Goal: Communication & Community: Answer question/provide support

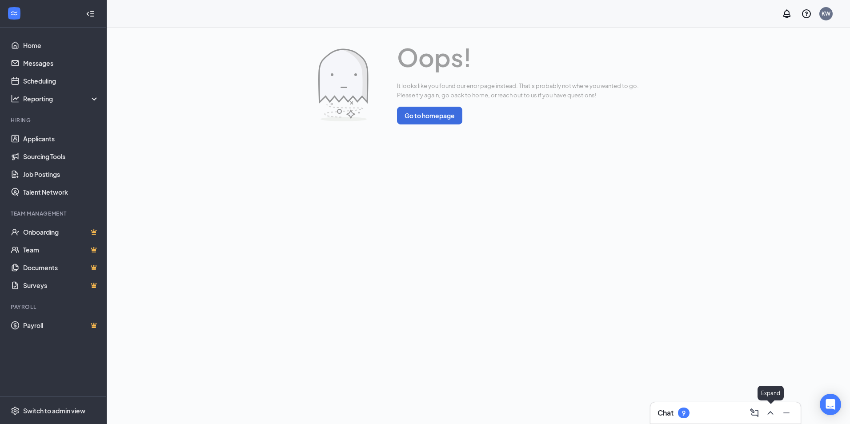
click at [770, 419] on button at bounding box center [771, 413] width 14 height 14
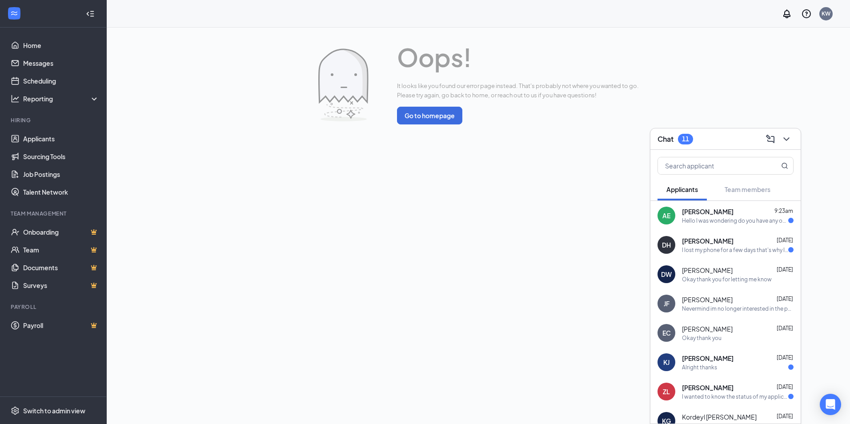
click at [700, 205] on div "[PERSON_NAME] Esquerete 9:23am Hello I was wondering do you have any openings l…" at bounding box center [726, 215] width 150 height 29
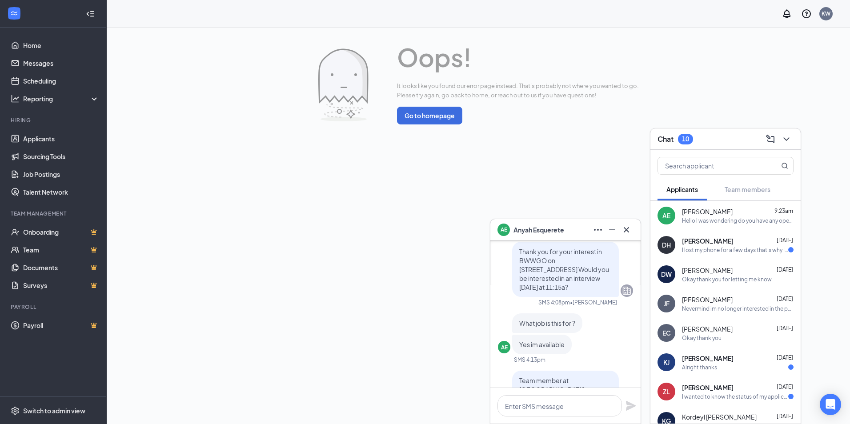
scroll to position [-222, 0]
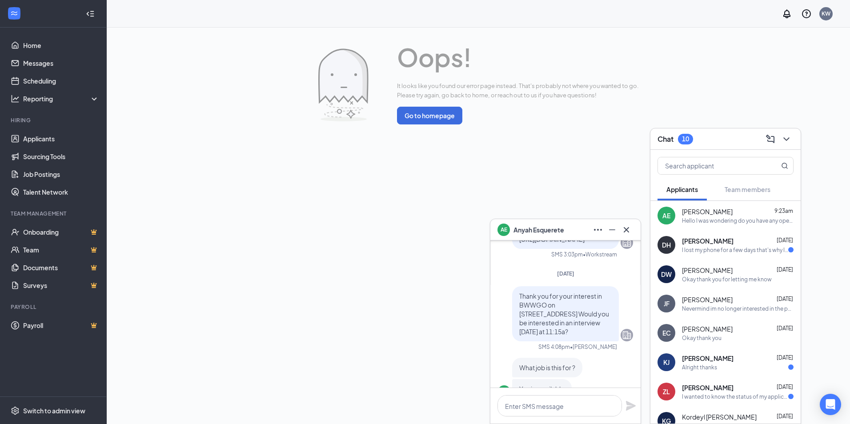
click at [625, 239] on div "[PERSON_NAME] Esquerete" at bounding box center [566, 229] width 150 height 21
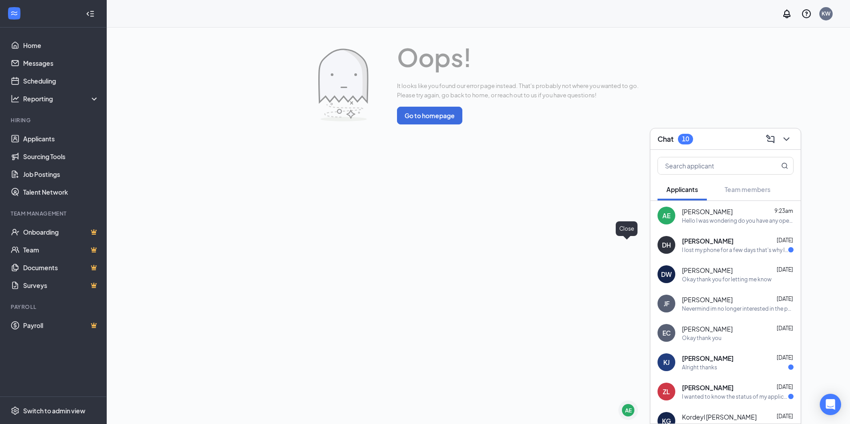
scroll to position [0, 0]
click at [702, 236] on div "DH [PERSON_NAME] [DATE] I lost my phone for a few days that's why I'm respondin…" at bounding box center [726, 244] width 150 height 29
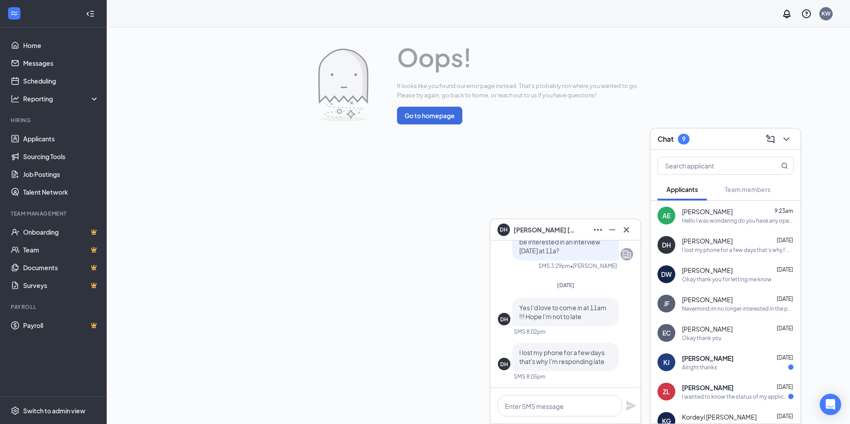
click at [633, 226] on div at bounding box center [627, 230] width 14 height 14
click at [624, 235] on icon "Cross" at bounding box center [626, 230] width 11 height 11
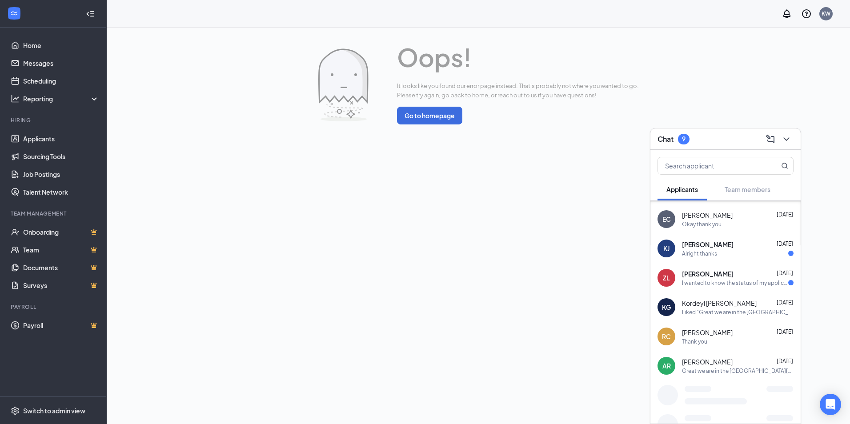
scroll to position [115, 0]
click at [751, 248] on div "[PERSON_NAME] [DATE] Alright thanks" at bounding box center [738, 247] width 112 height 17
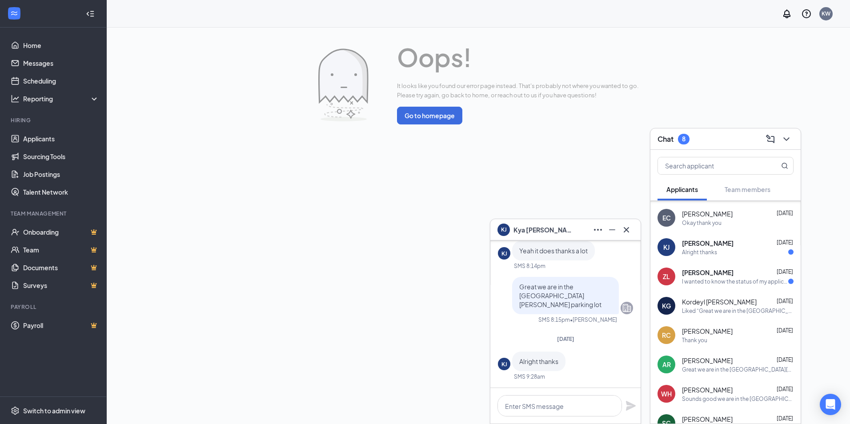
scroll to position [-44, 0]
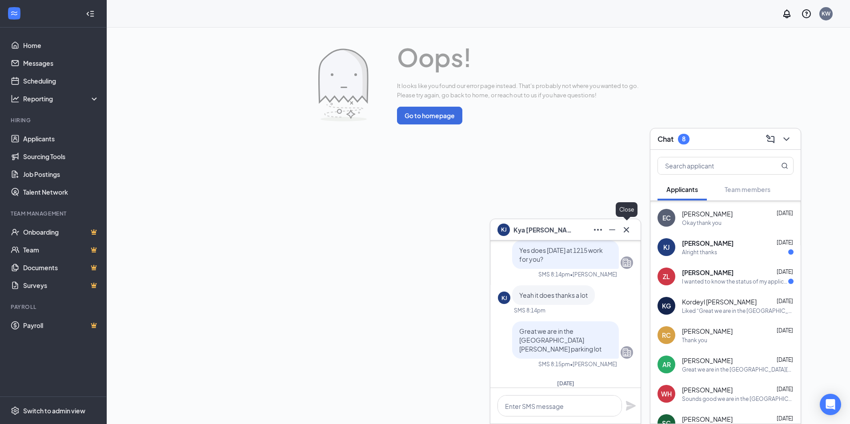
click at [627, 234] on icon "Cross" at bounding box center [626, 230] width 11 height 11
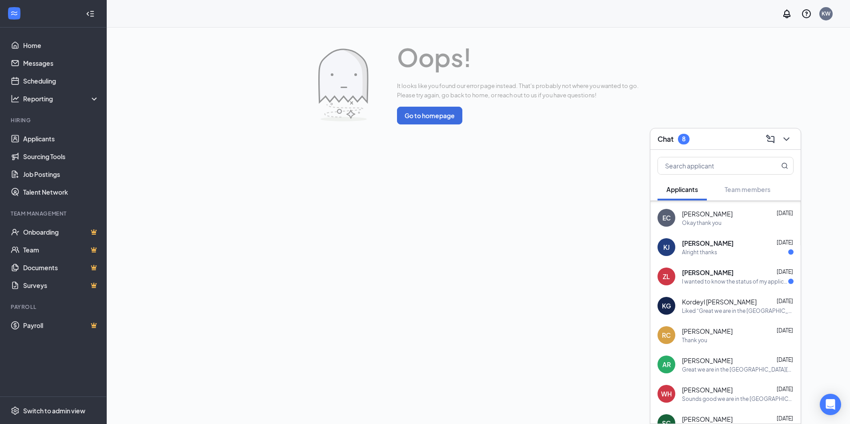
click at [739, 299] on div "Kordeyl [PERSON_NAME] [DATE]" at bounding box center [738, 302] width 112 height 9
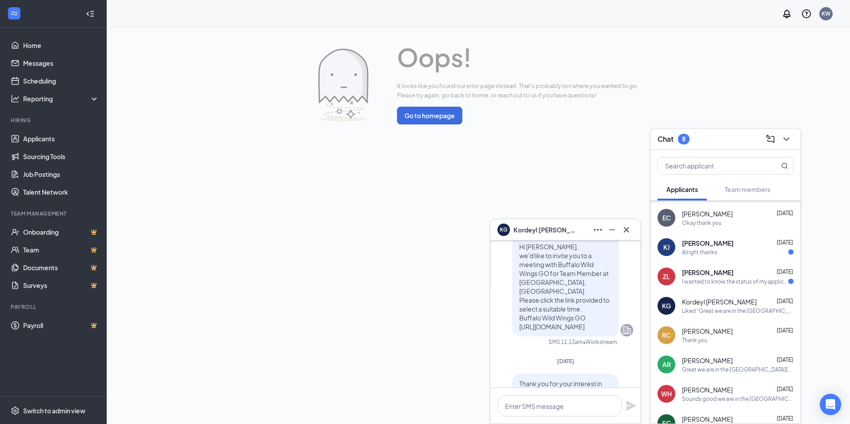
scroll to position [0, 0]
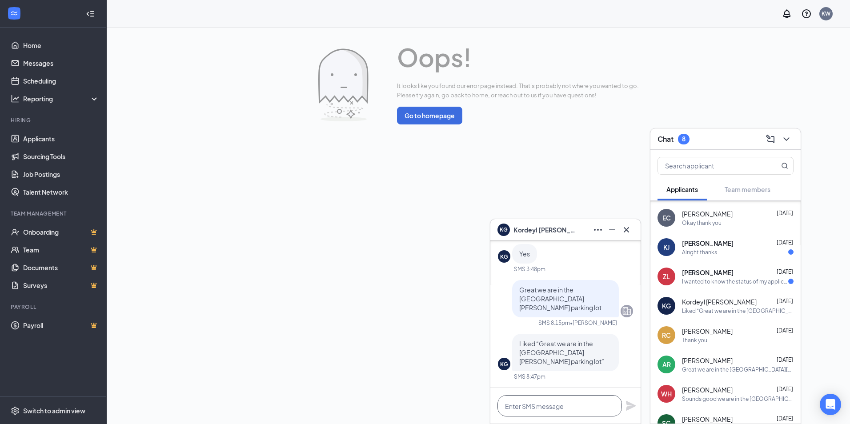
click at [544, 410] on textarea at bounding box center [560, 405] width 125 height 21
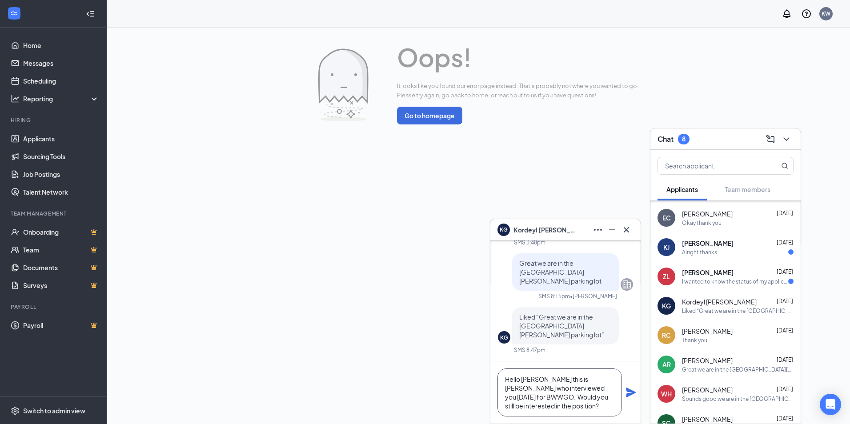
scroll to position [9, 0]
type textarea "Hello [PERSON_NAME] this is [PERSON_NAME] who interviewed you [DATE] for BWWGO.…"
click at [629, 390] on icon "Plane" at bounding box center [631, 393] width 10 height 10
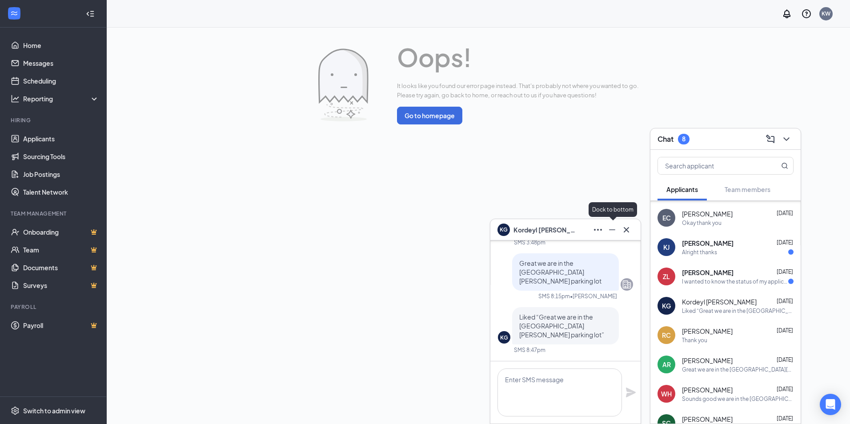
click at [608, 230] on icon "Minimize" at bounding box center [612, 230] width 11 height 11
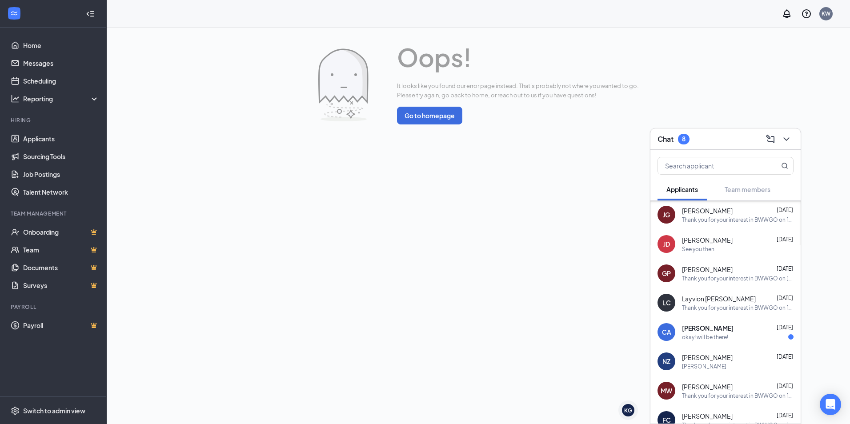
scroll to position [587, 0]
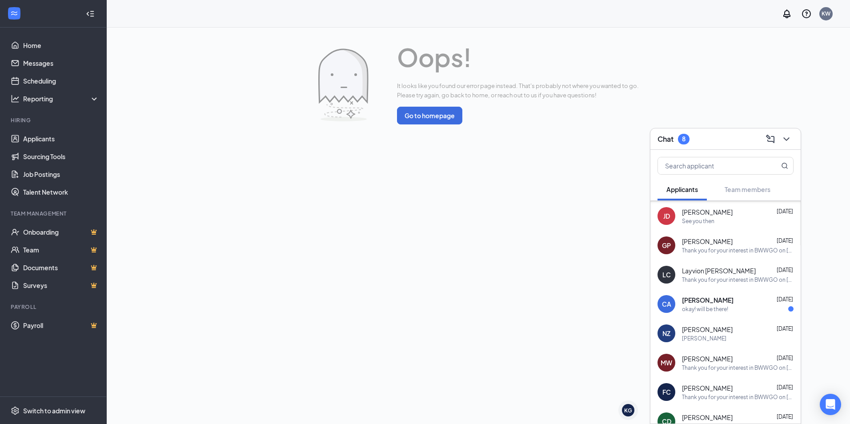
click at [721, 303] on span "[PERSON_NAME]" at bounding box center [708, 300] width 52 height 9
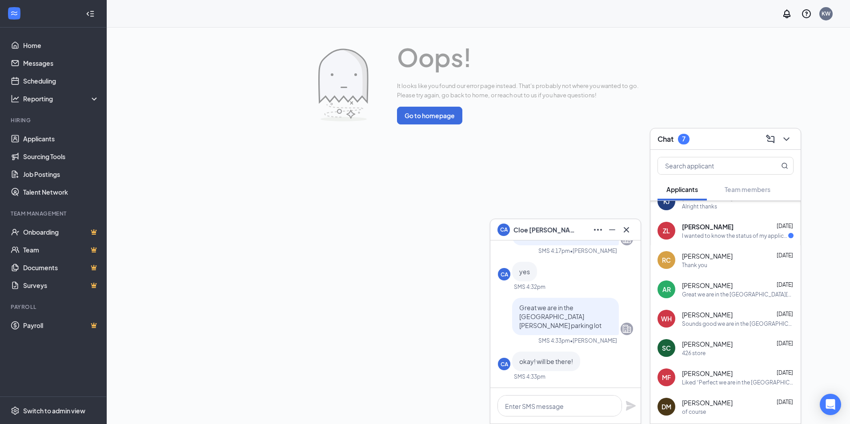
scroll to position [0, 0]
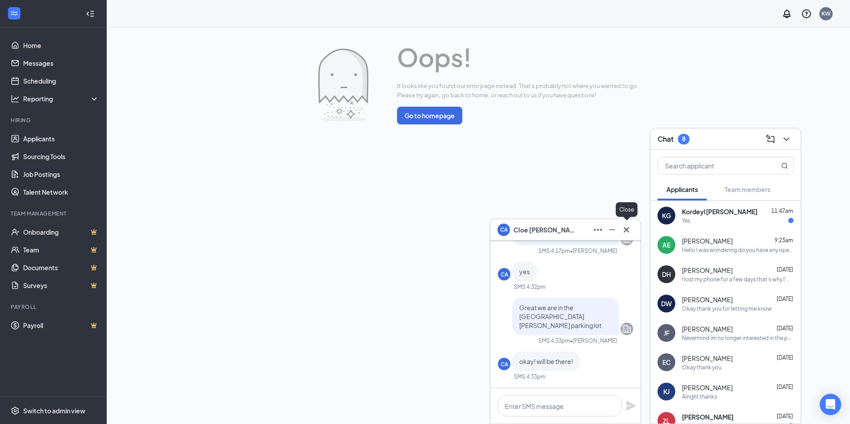
click at [626, 230] on icon "Cross" at bounding box center [626, 229] width 5 height 5
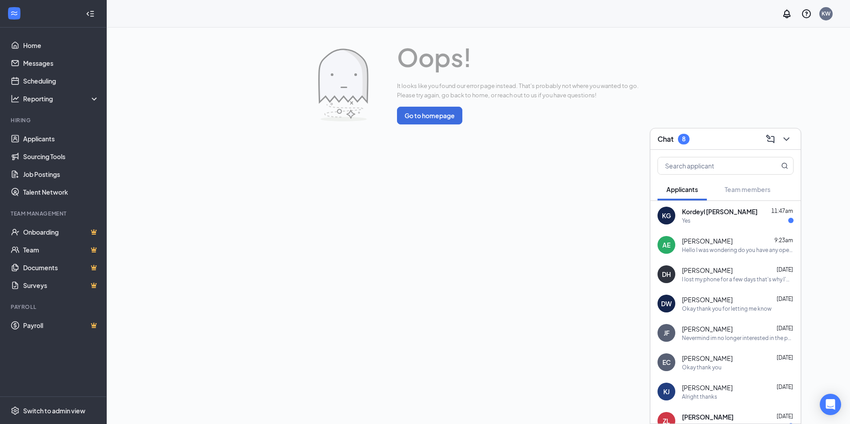
click at [679, 220] on div "KG Kordeyl [PERSON_NAME] 11:47am Yes" at bounding box center [726, 215] width 150 height 29
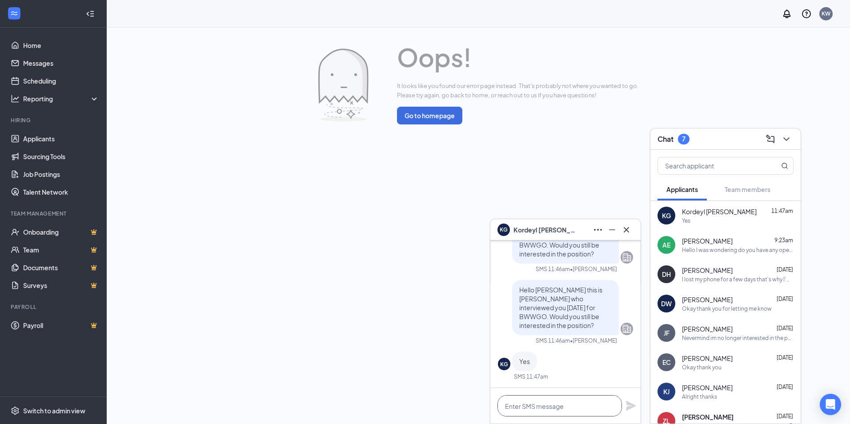
click at [572, 411] on textarea at bounding box center [560, 405] width 125 height 21
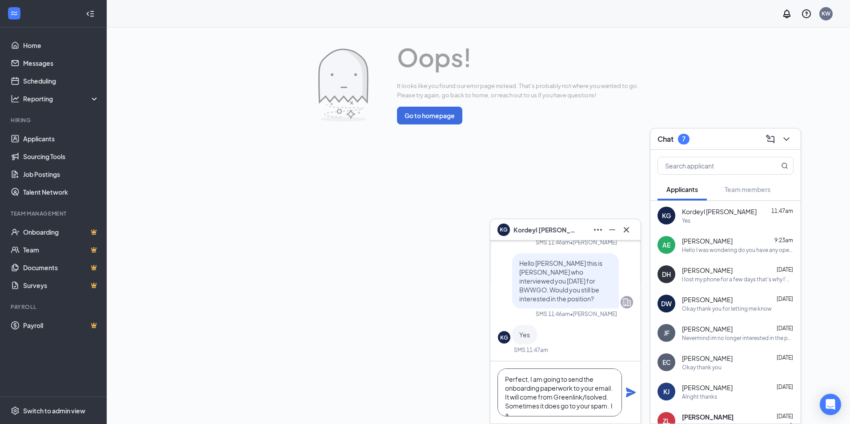
scroll to position [9, 0]
click at [611, 399] on textarea "Perfect, I am going to send the onboarding paperwork to your email. It will com…" at bounding box center [560, 393] width 125 height 48
type textarea "Perfect, I am going to send the onboarding paperwork to your email. It will com…"
click at [629, 391] on icon "Plane" at bounding box center [631, 393] width 10 height 10
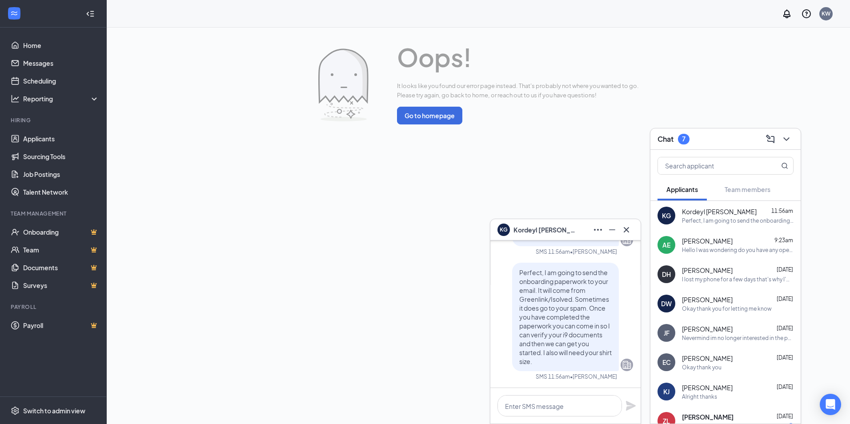
scroll to position [0, 0]
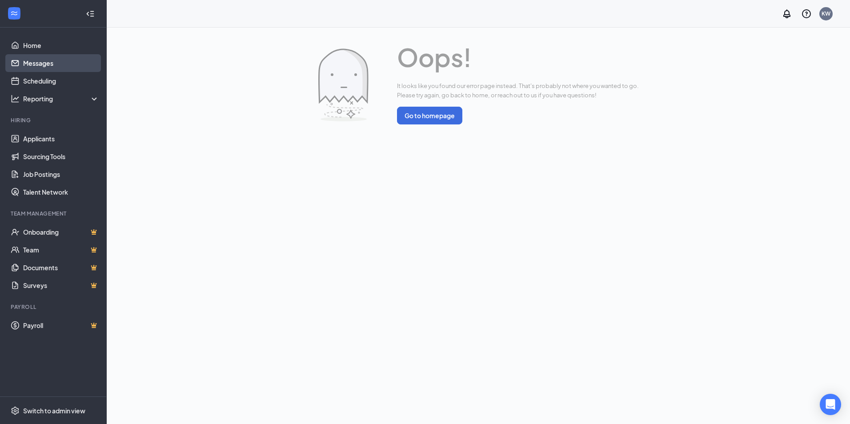
click at [50, 63] on link "Messages" at bounding box center [61, 63] width 76 height 18
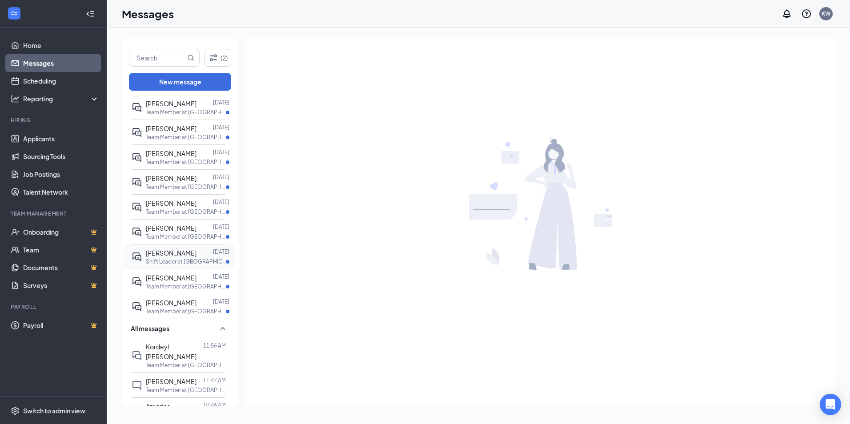
scroll to position [72, 0]
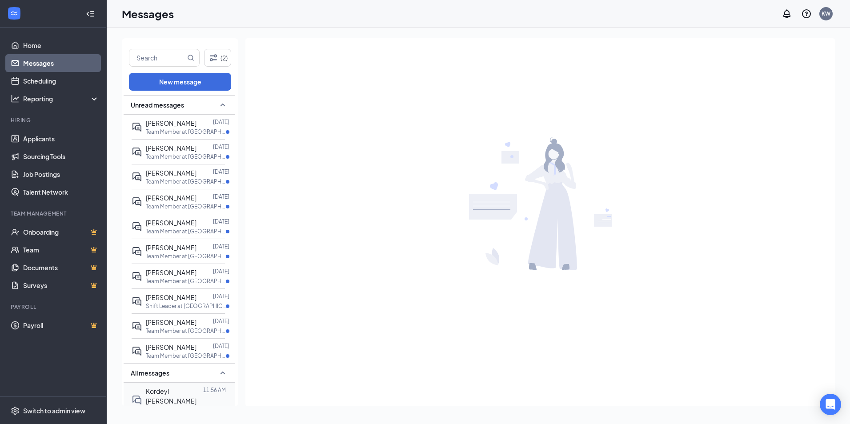
click at [169, 388] on span "Kordeyl [PERSON_NAME]" at bounding box center [171, 396] width 51 height 18
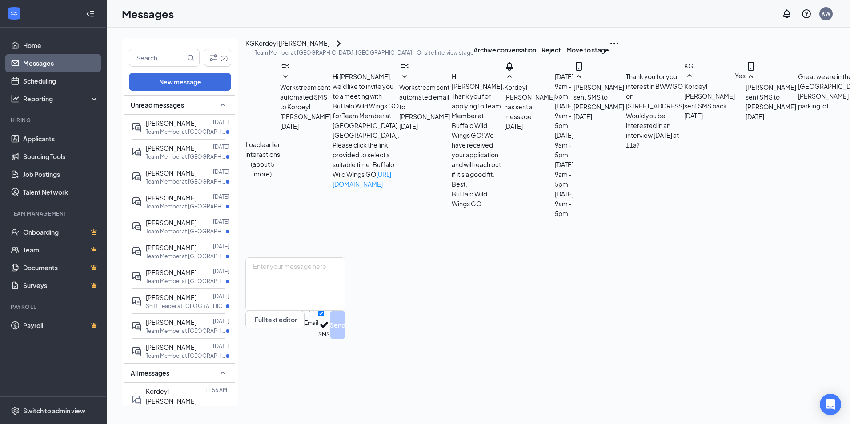
scroll to position [272, 0]
click at [609, 56] on button "Move to stage" at bounding box center [588, 49] width 43 height 23
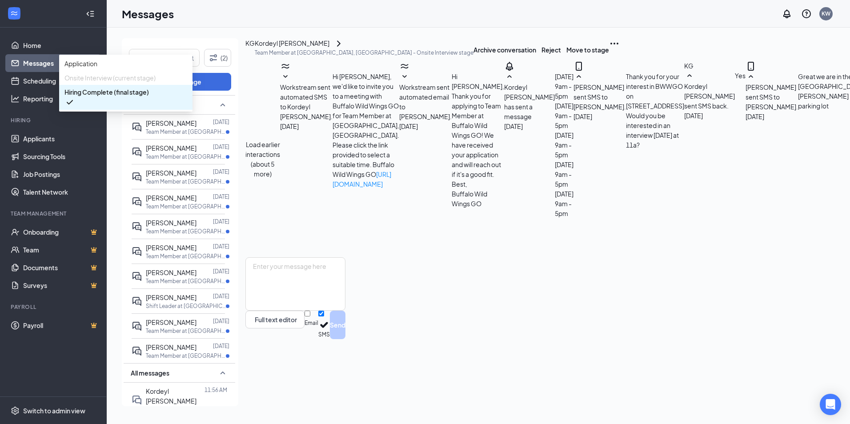
click at [149, 97] on span "Hiring Complete (final stage)" at bounding box center [106, 92] width 85 height 10
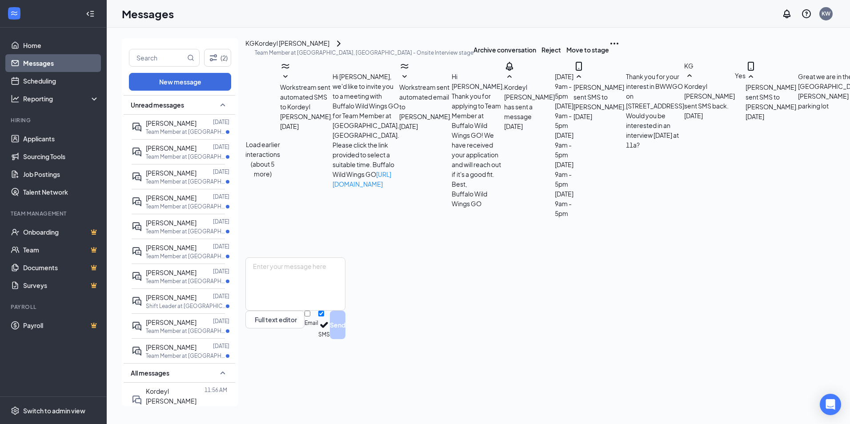
click at [42, 143] on link "Applicants" at bounding box center [61, 139] width 76 height 18
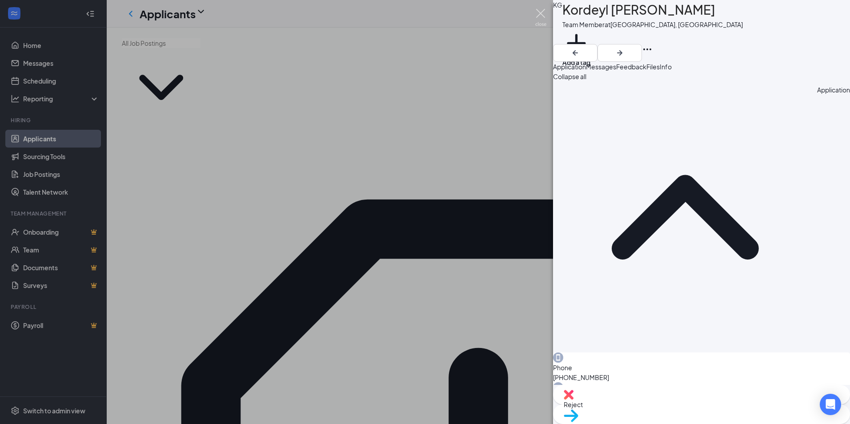
click at [540, 11] on img at bounding box center [541, 17] width 11 height 17
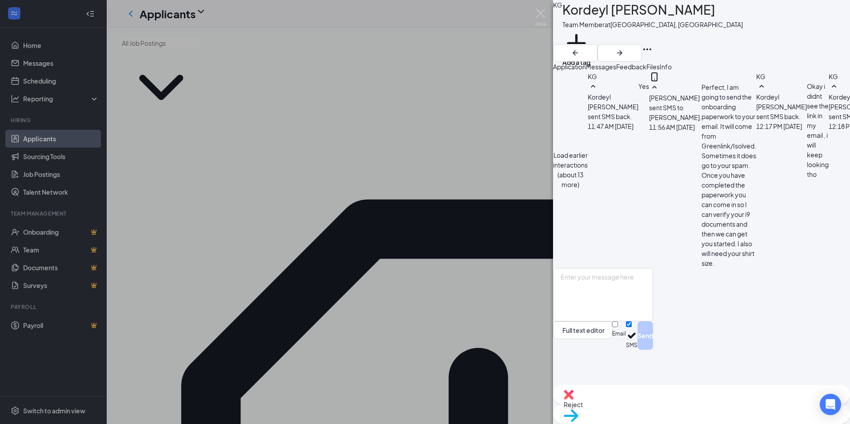
scroll to position [129, 0]
click at [624, 322] on textarea at bounding box center [603, 294] width 100 height 53
click at [616, 322] on textarea at bounding box center [603, 294] width 100 height 53
type textarea "Sorry I just sent it. So it should come through now"
click at [653, 350] on button "Send" at bounding box center [646, 336] width 16 height 28
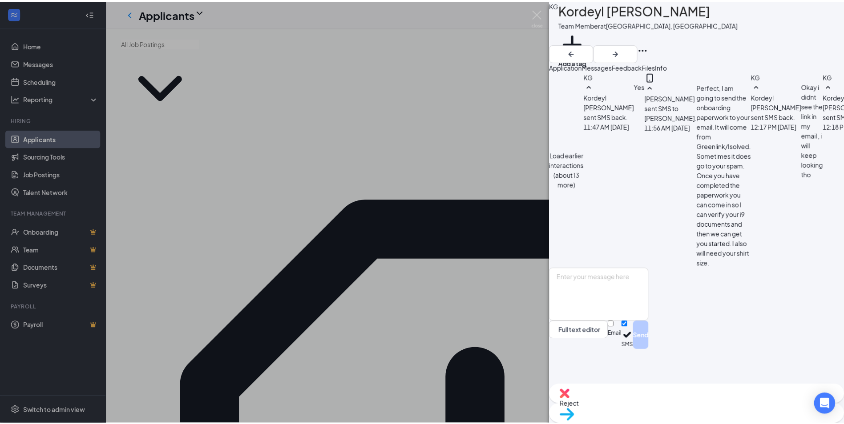
scroll to position [141, 0]
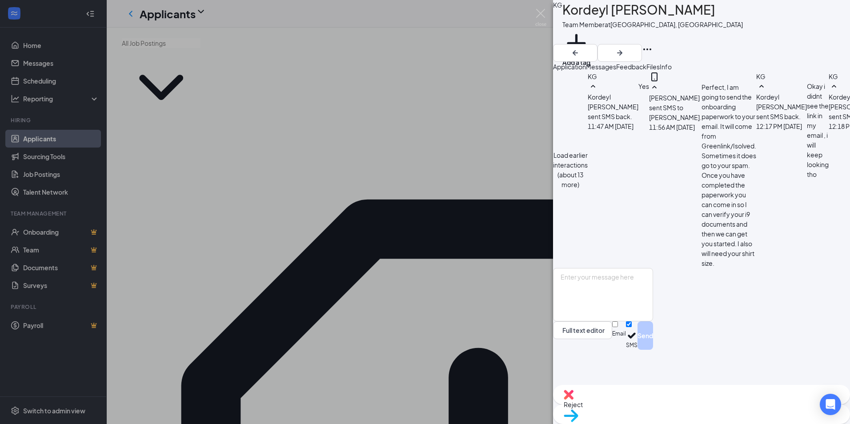
click at [539, 16] on img at bounding box center [541, 17] width 11 height 17
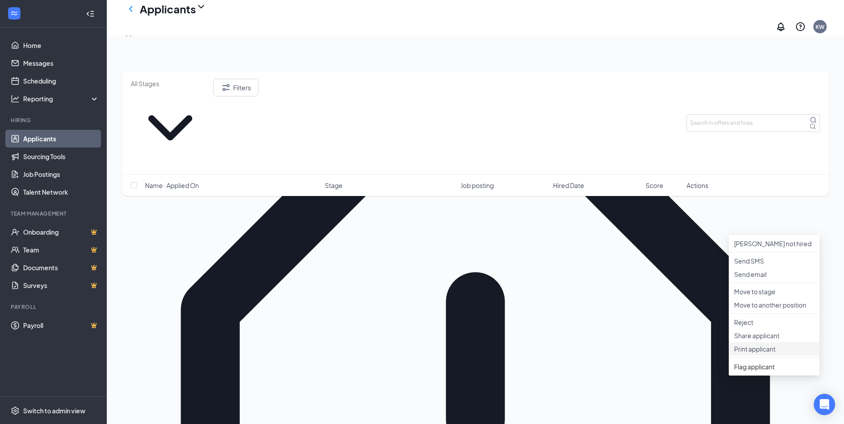
scroll to position [133, 0]
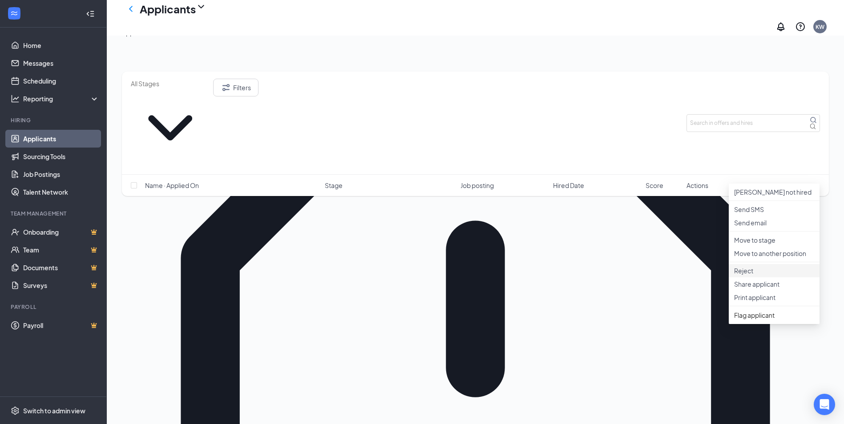
click at [741, 275] on p "Reject" at bounding box center [774, 270] width 80 height 9
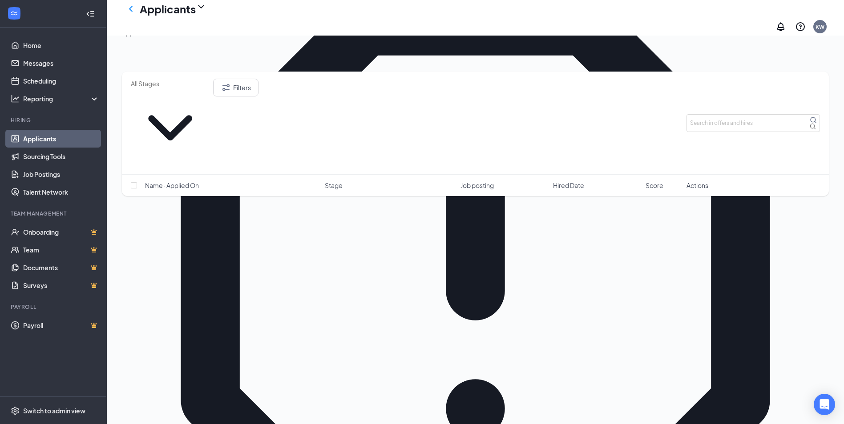
scroll to position [0, 0]
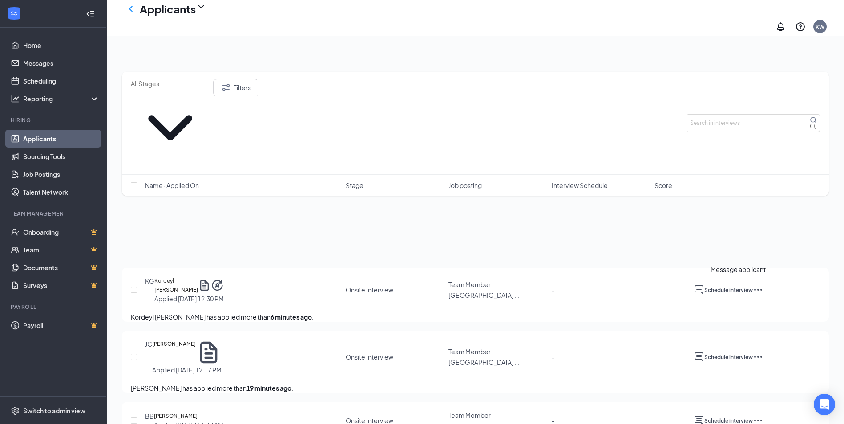
scroll to position [1423, 0]
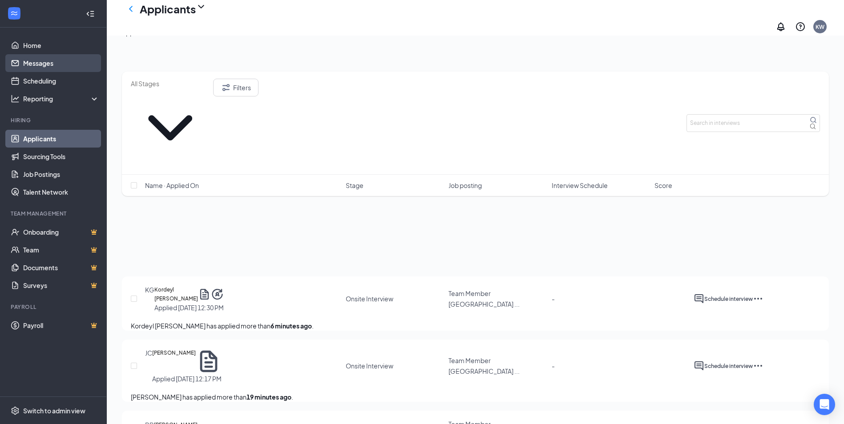
click at [60, 69] on link "Messages" at bounding box center [61, 63] width 76 height 18
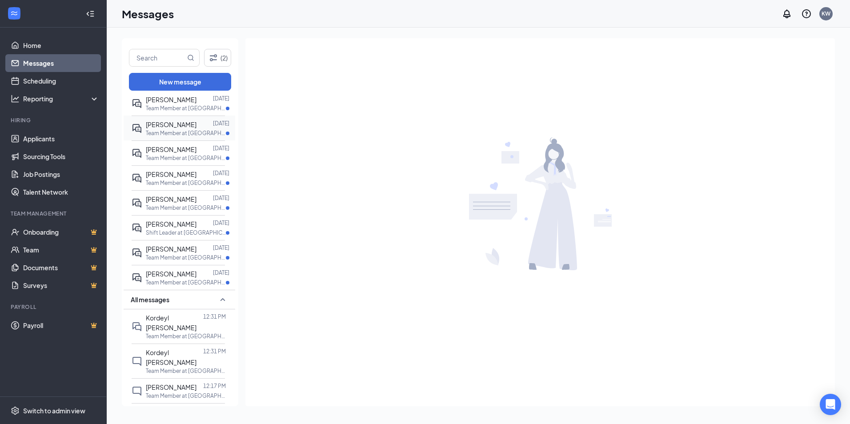
scroll to position [89, 0]
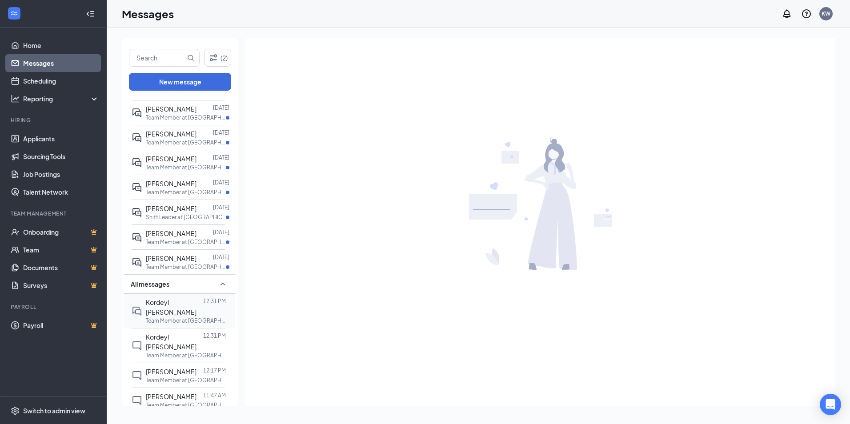
click at [183, 317] on p "Team Member at [GEOGRAPHIC_DATA], [GEOGRAPHIC_DATA]" at bounding box center [186, 321] width 80 height 8
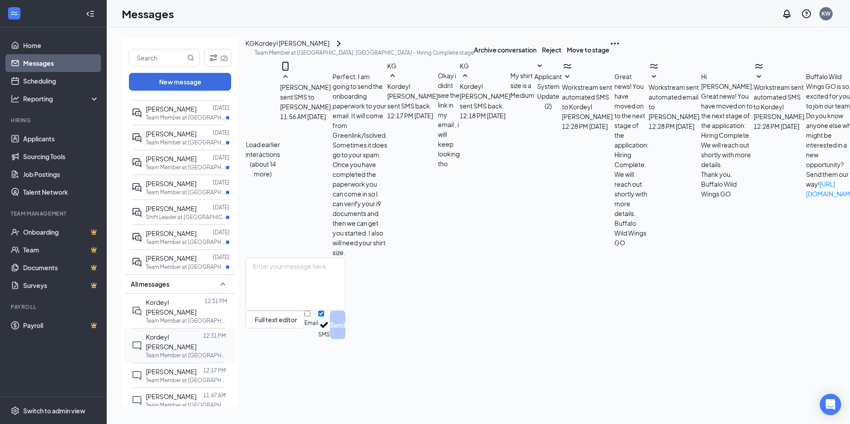
scroll to position [161, 0]
click at [172, 352] on p "Team Member at [GEOGRAPHIC_DATA], [GEOGRAPHIC_DATA]" at bounding box center [186, 356] width 80 height 8
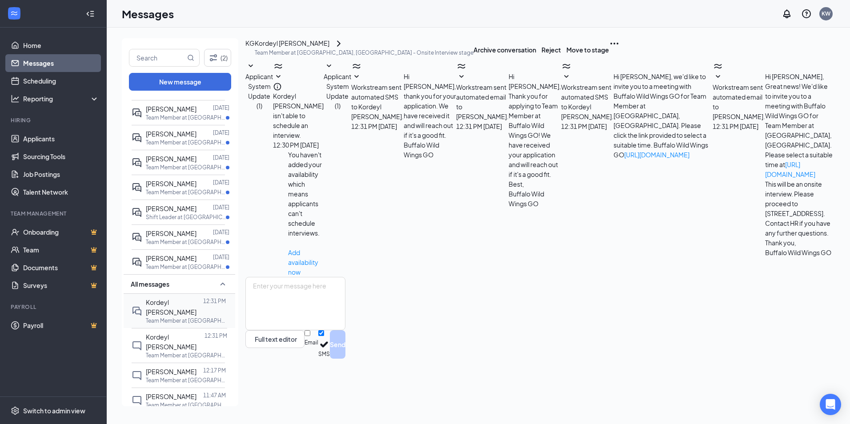
click at [180, 317] on p "Team Member at [GEOGRAPHIC_DATA], [GEOGRAPHIC_DATA]" at bounding box center [186, 321] width 80 height 8
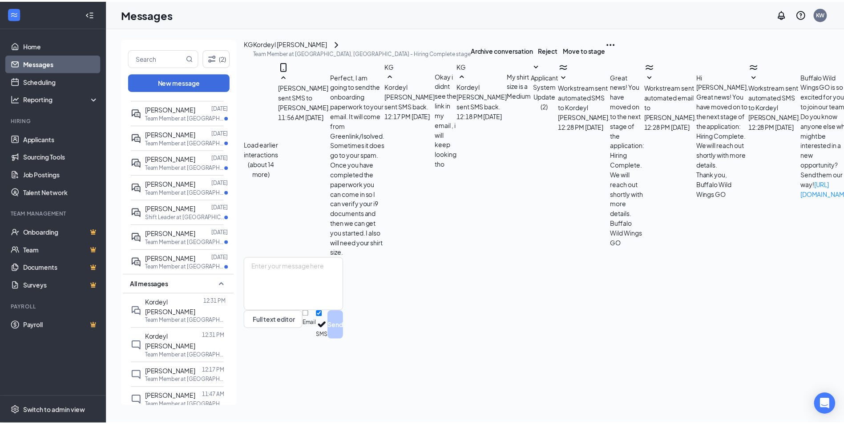
scroll to position [161, 0]
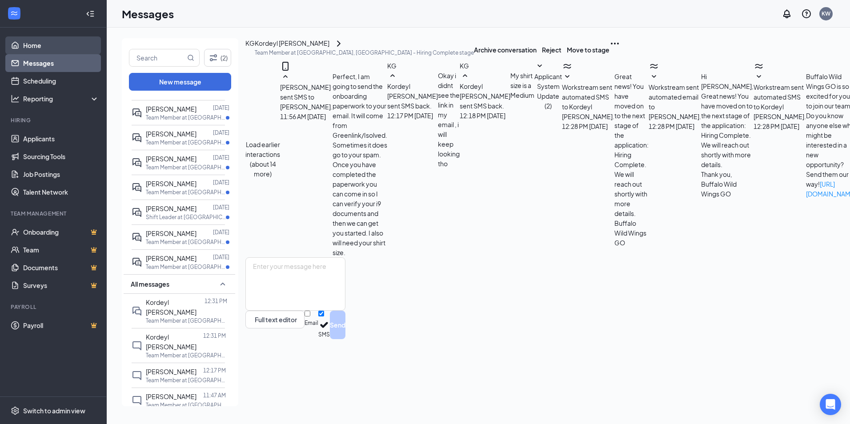
click at [94, 41] on link "Home" at bounding box center [61, 45] width 76 height 18
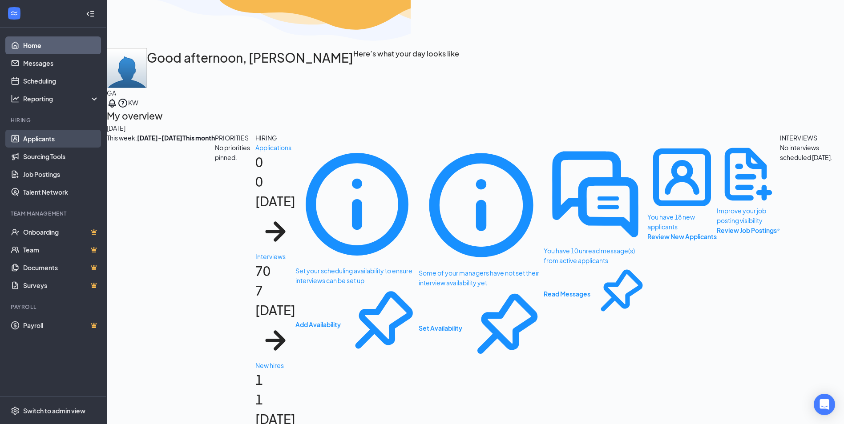
click at [74, 133] on link "Applicants" at bounding box center [61, 139] width 76 height 18
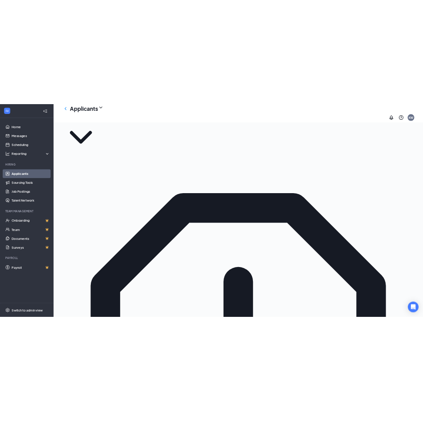
scroll to position [44, 0]
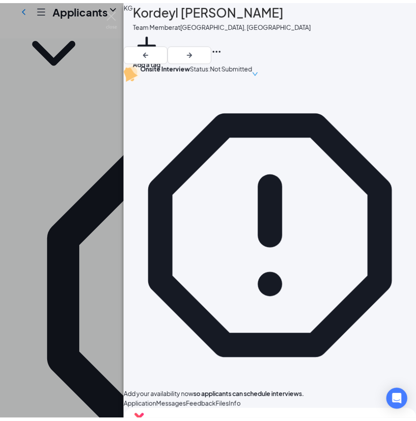
scroll to position [122, 0]
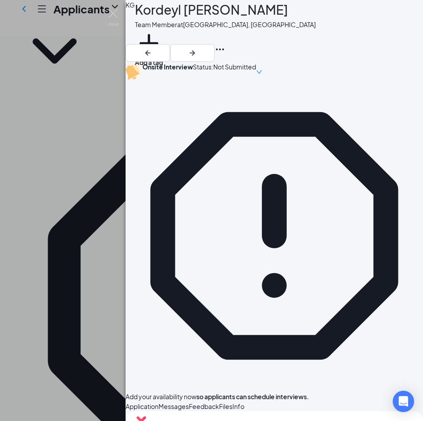
drag, startPoint x: 105, startPoint y: 11, endPoint x: 165, endPoint y: 76, distance: 88.4
click at [106, 12] on div "KG Kordeyl [PERSON_NAME] Team Member at [GEOGRAPHIC_DATA], [GEOGRAPHIC_DATA] Ad…" at bounding box center [211, 210] width 423 height 421
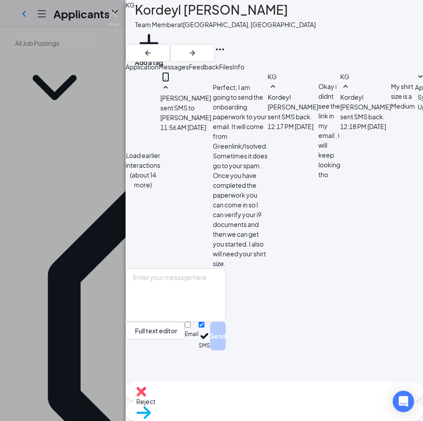
scroll to position [274, 0]
